Goal: Transaction & Acquisition: Purchase product/service

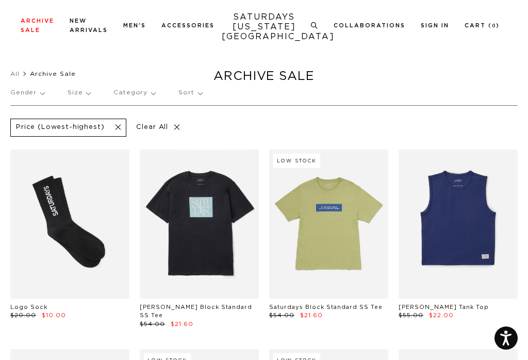
scroll to position [3, 0]
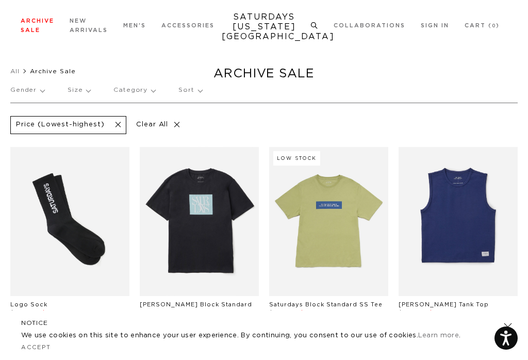
click at [26, 53] on link "Men's" at bounding box center [22, 50] width 24 height 6
click at [28, 45] on h4 "Men's" at bounding box center [28, 51] width 37 height 14
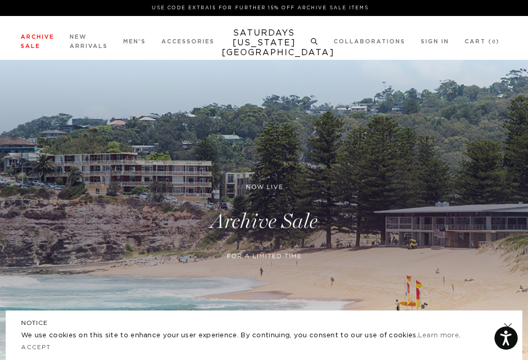
click at [25, 64] on link "Men's" at bounding box center [22, 66] width 24 height 6
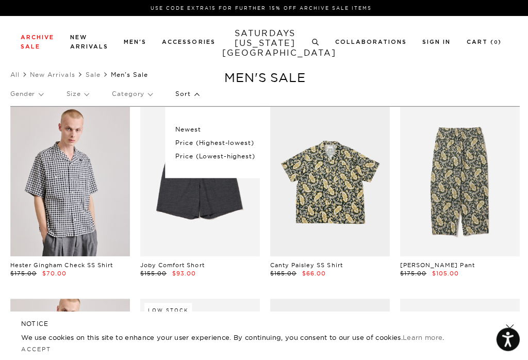
click at [237, 159] on p "Price (Lowest-highest)" at bounding box center [214, 155] width 79 height 13
click at [240, 154] on p "Price (Lowest-highest)" at bounding box center [214, 155] width 79 height 13
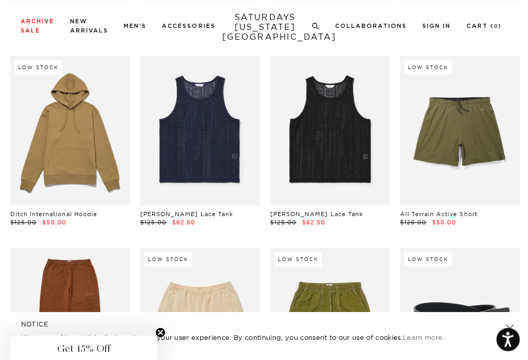
scroll to position [2816, 0]
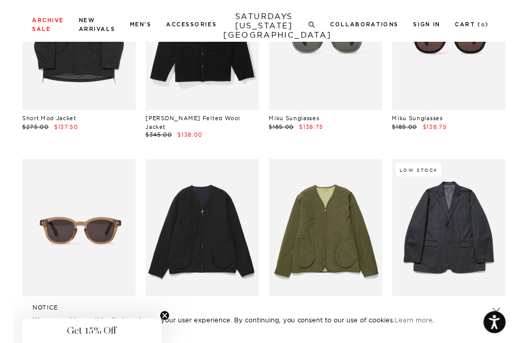
scroll to position [14831, 0]
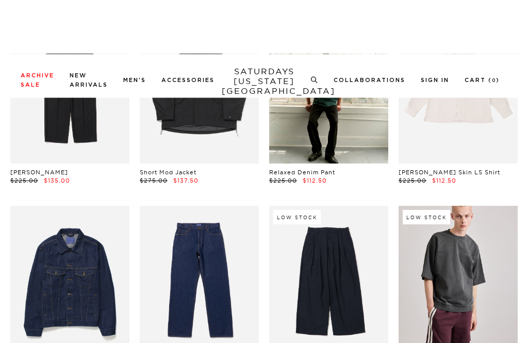
scroll to position [5568, 0]
